Goal: Navigation & Orientation: Find specific page/section

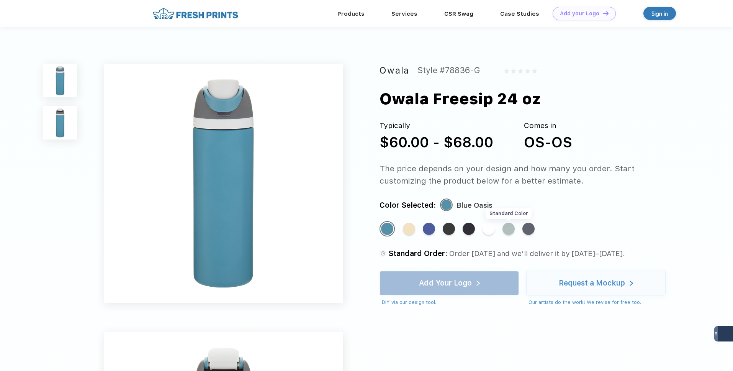
click at [511, 228] on div "Standard Color" at bounding box center [508, 228] width 12 height 12
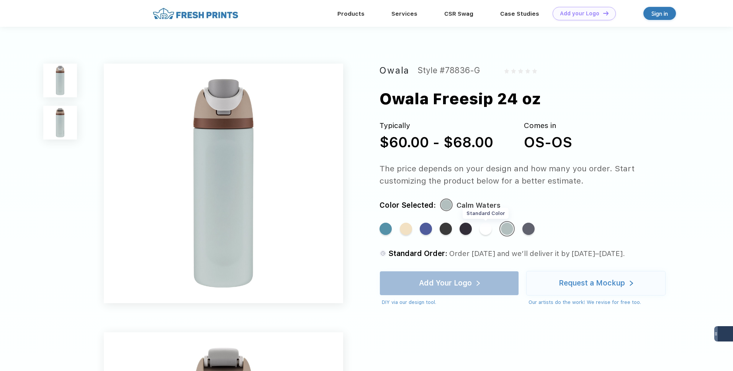
click at [487, 227] on div "Standard Color" at bounding box center [485, 228] width 12 height 12
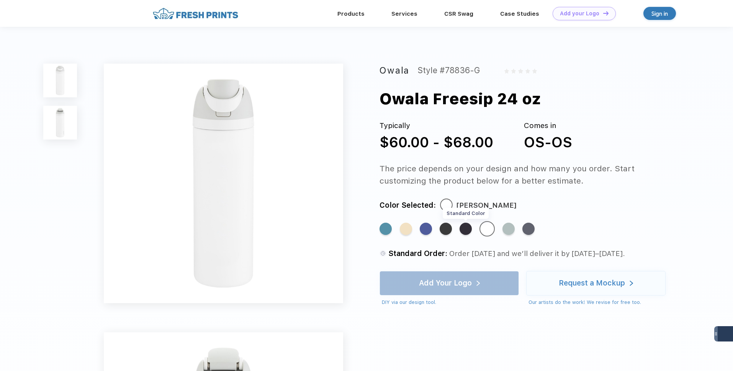
click at [467, 228] on div "Standard Color" at bounding box center [465, 228] width 12 height 12
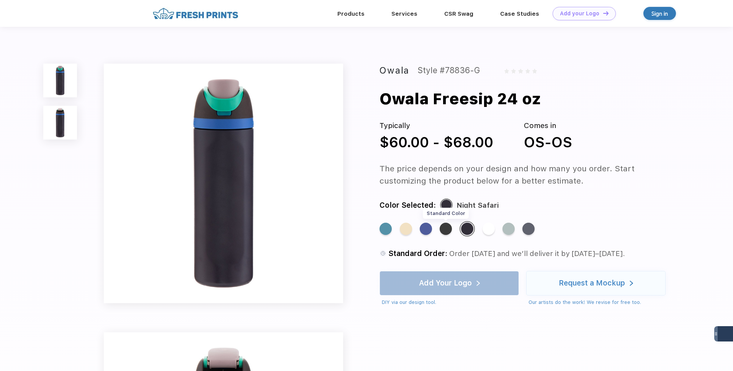
click at [446, 228] on div "Standard Color" at bounding box center [446, 228] width 12 height 12
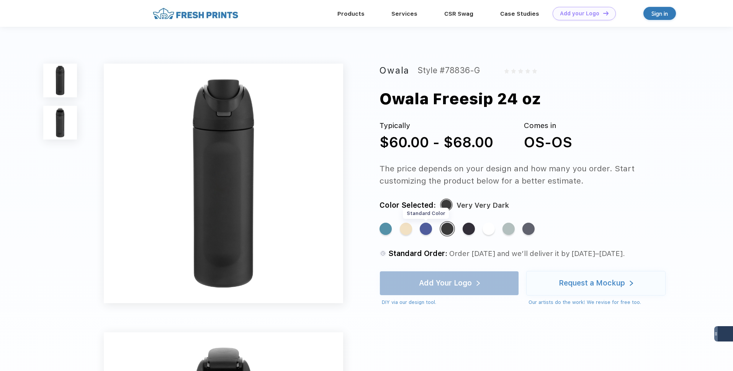
click at [427, 228] on div "Standard Color" at bounding box center [426, 228] width 12 height 12
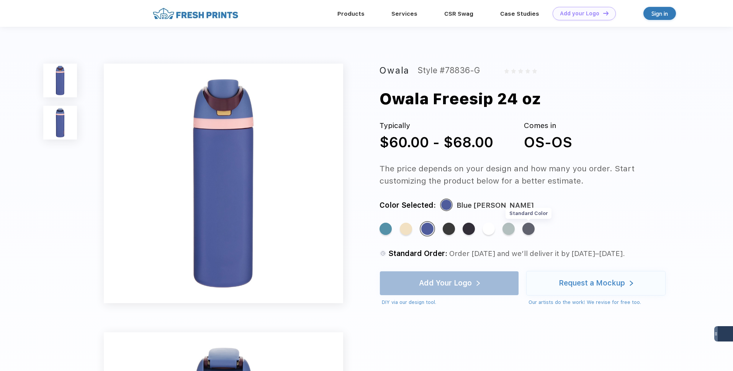
click at [529, 229] on div "Standard Color" at bounding box center [528, 228] width 12 height 12
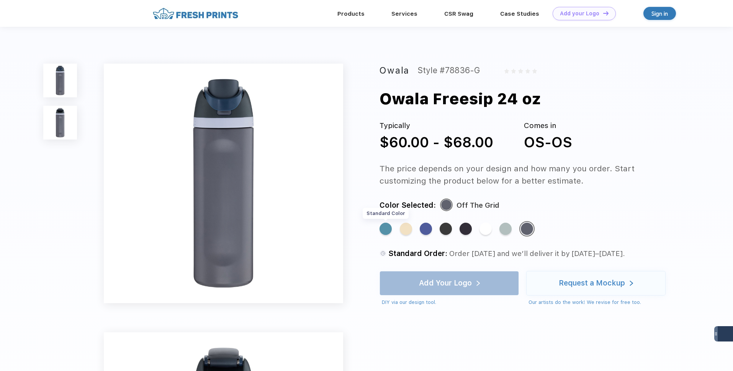
drag, startPoint x: 387, startPoint y: 228, endPoint x: 381, endPoint y: 228, distance: 6.5
click at [381, 228] on div "Standard Color" at bounding box center [385, 228] width 12 height 12
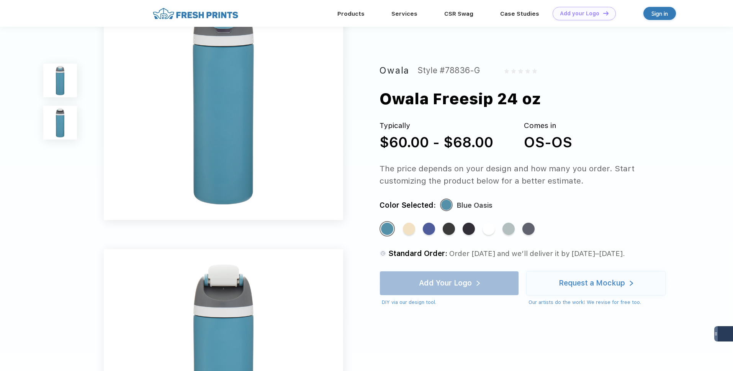
scroll to position [55, 0]
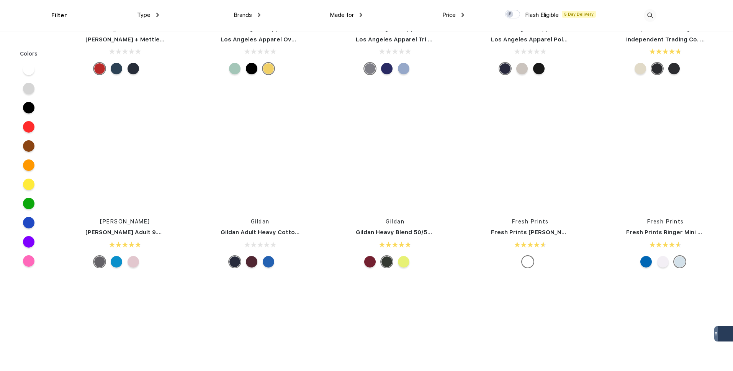
scroll to position [4375, 0]
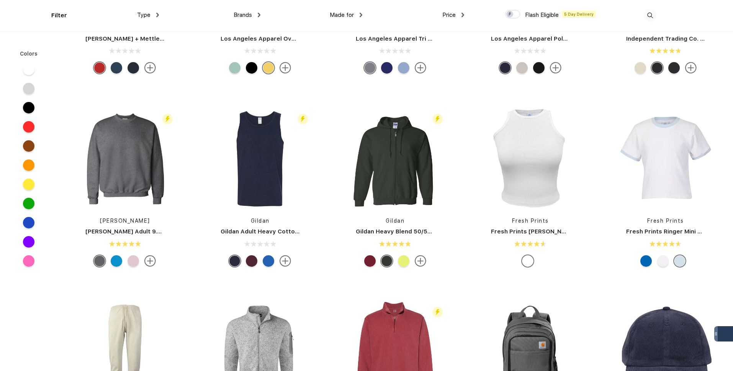
click at [252, 15] on span "Brands" at bounding box center [243, 14] width 18 height 7
click at [259, 14] on img at bounding box center [259, 15] width 3 height 5
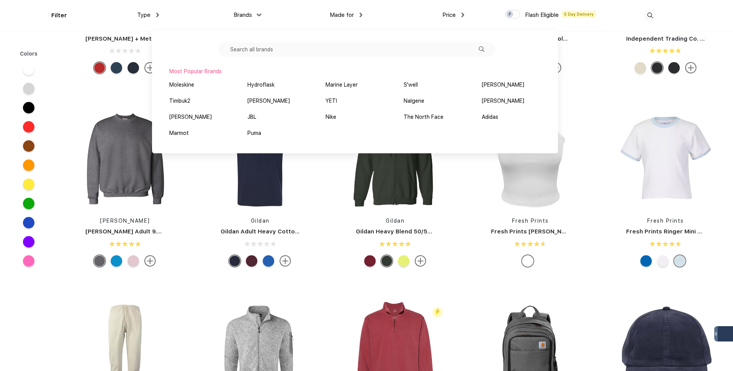
click at [259, 14] on img at bounding box center [259, 14] width 5 height 3
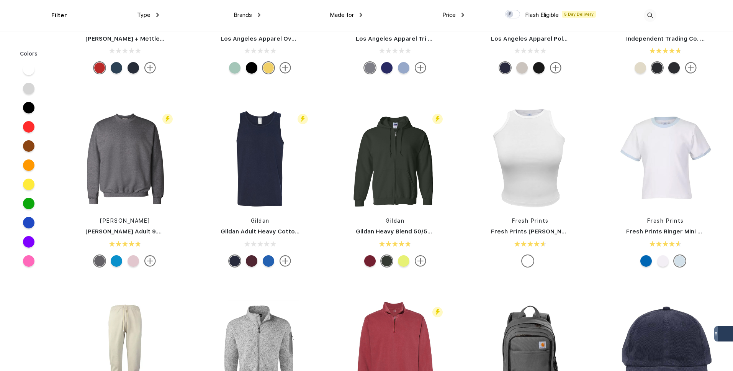
click at [152, 16] on div "Type" at bounding box center [148, 15] width 22 height 9
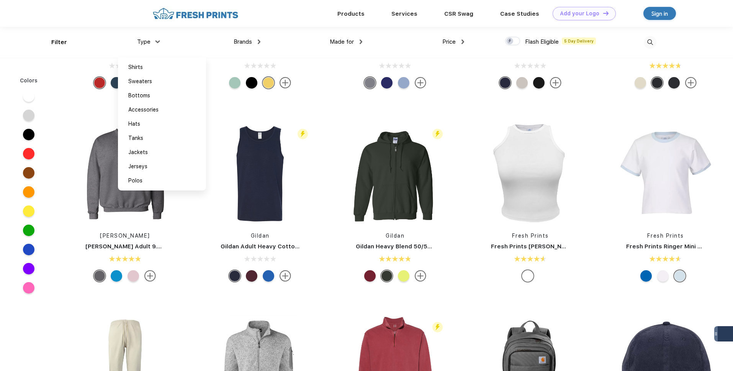
scroll to position [4325, 0]
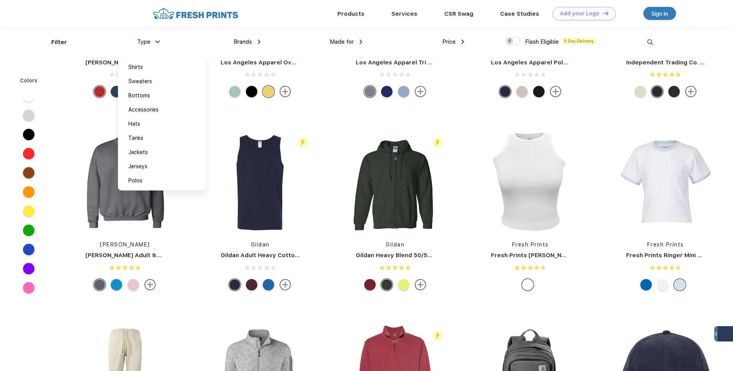
click at [180, 18] on img at bounding box center [195, 13] width 90 height 13
